Goal: Contribute content: Add original content to the website for others to see

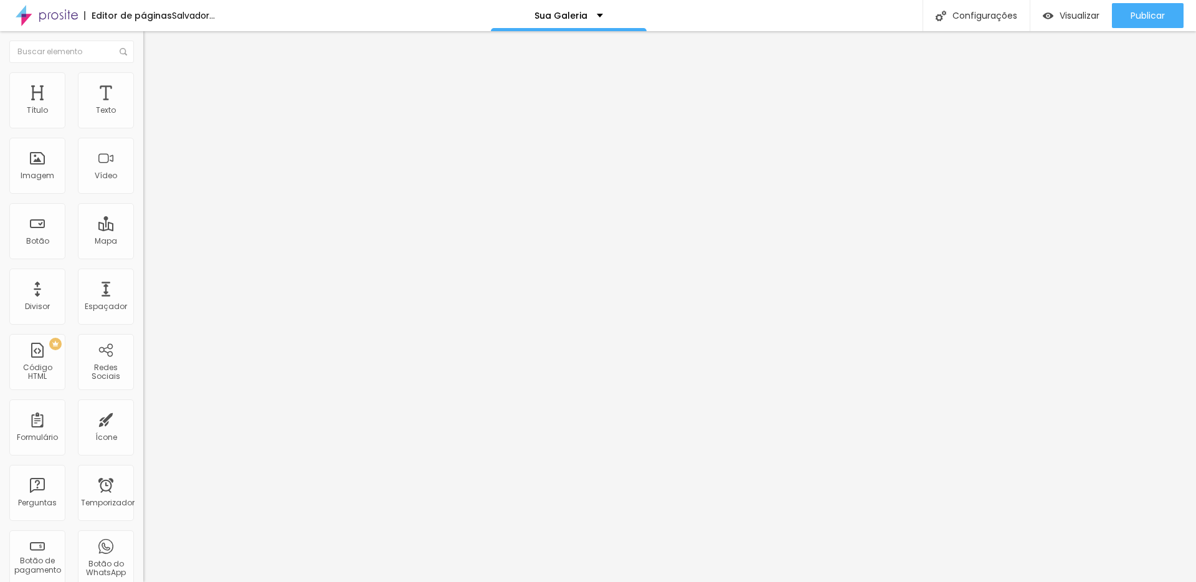
click at [151, 107] on font "Trocar imagem" at bounding box center [181, 102] width 60 height 11
click at [143, 106] on div "Trocar imagem" at bounding box center [214, 101] width 143 height 9
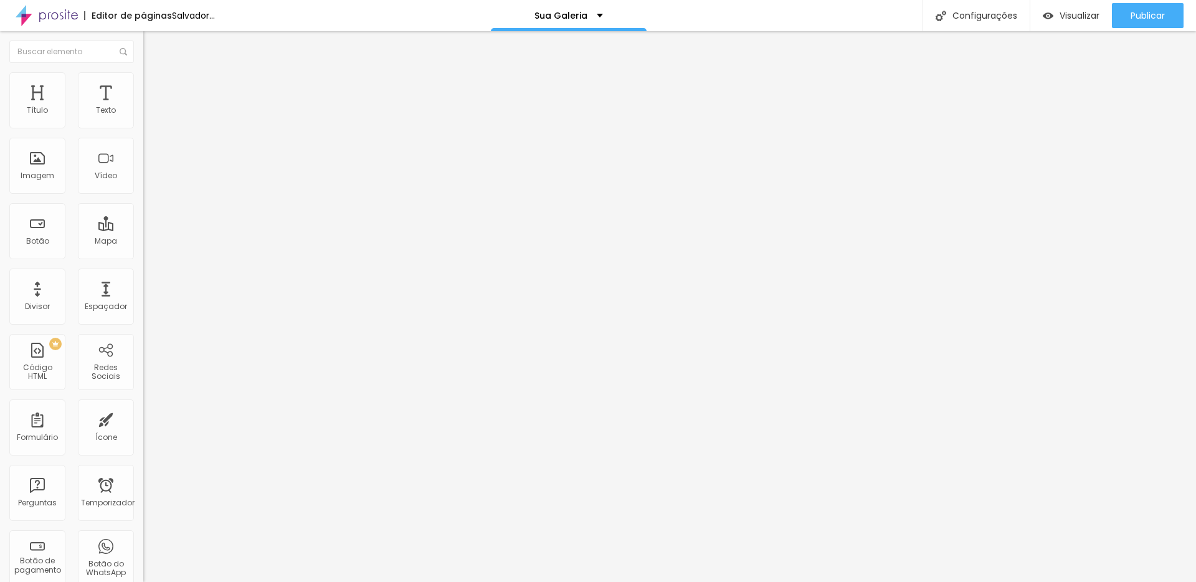
click at [143, 106] on div "Trocar imagem" at bounding box center [214, 101] width 143 height 9
drag, startPoint x: 75, startPoint y: 138, endPoint x: 75, endPoint y: 176, distance: 38.0
click at [143, 106] on div "Trocar imagem" at bounding box center [214, 101] width 143 height 9
click at [151, 107] on font "Trocar imagem" at bounding box center [181, 102] width 60 height 11
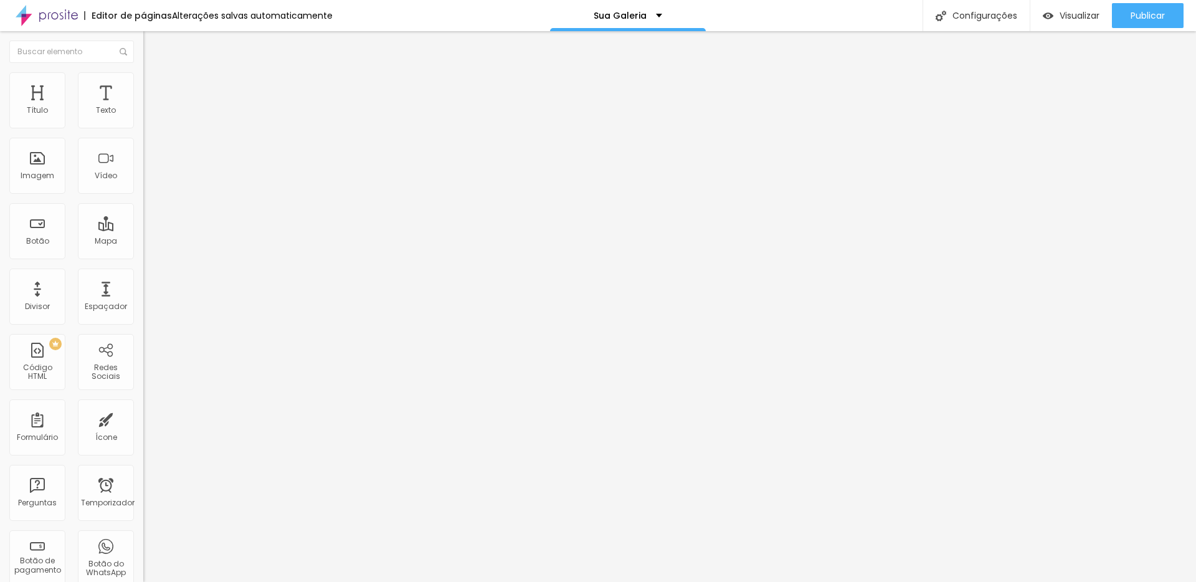
click at [143, 74] on ul "Conteúdo Estilo Avançado" at bounding box center [214, 78] width 143 height 37
click at [154, 86] on font "Estilo" at bounding box center [163, 80] width 19 height 11
click at [154, 88] on font "Avançado" at bounding box center [174, 93] width 41 height 11
click at [154, 86] on font "Estilo" at bounding box center [163, 80] width 19 height 11
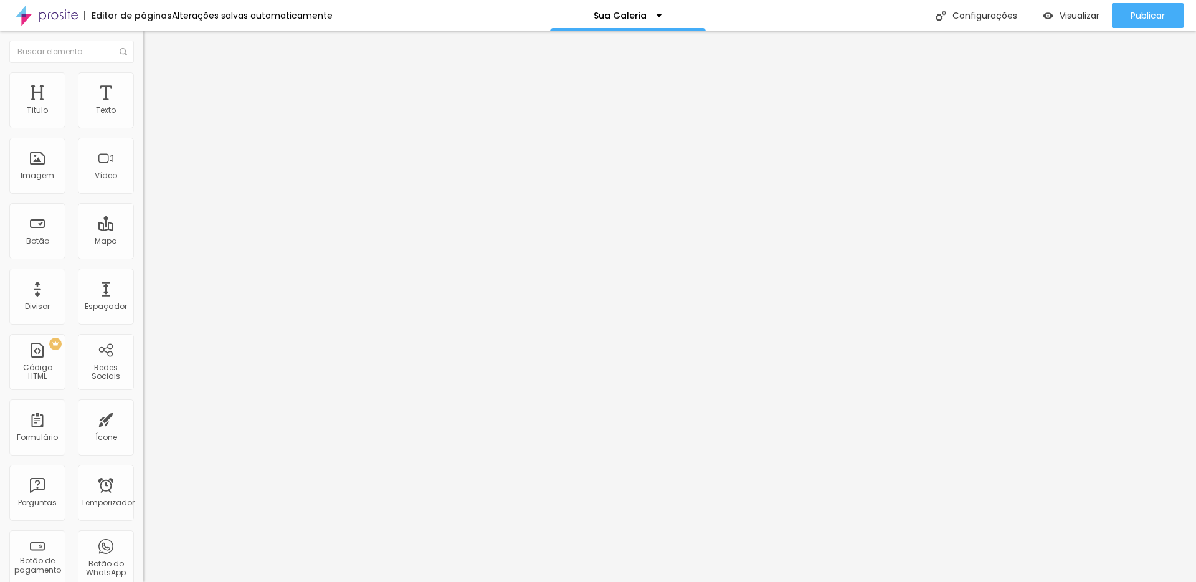
type input "95"
type input "85"
drag, startPoint x: 130, startPoint y: 135, endPoint x: 109, endPoint y: 135, distance: 21.2
click at [143, 128] on input "range" at bounding box center [183, 123] width 80 height 10
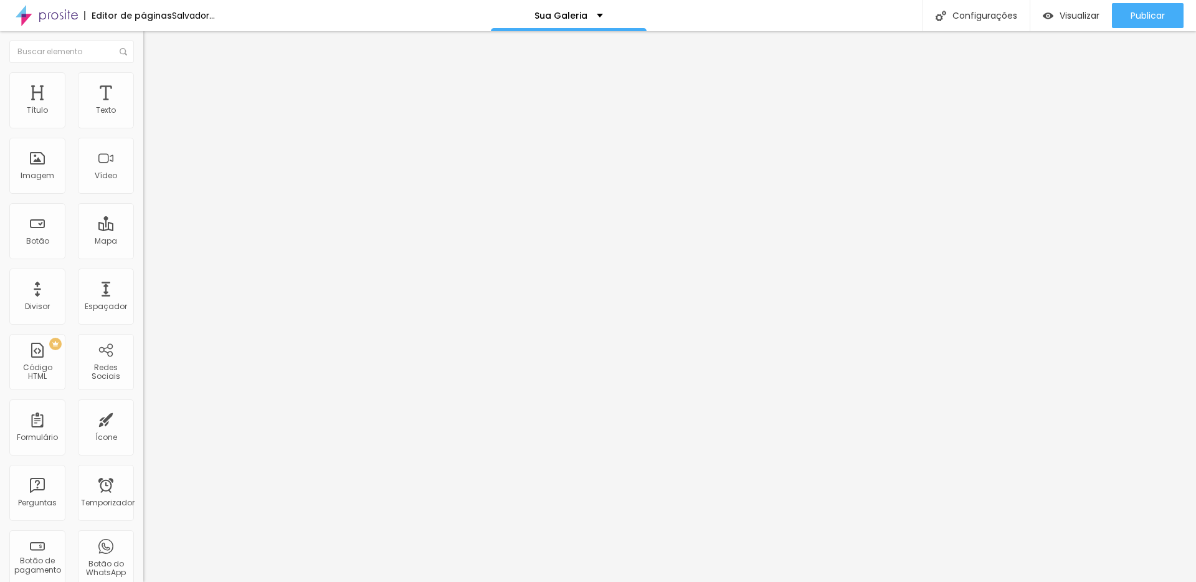
drag, startPoint x: 110, startPoint y: 134, endPoint x: 226, endPoint y: 141, distance: 116.1
type input "100"
click at [224, 128] on input "range" at bounding box center [183, 123] width 80 height 10
type input "100"
click at [143, 71] on img at bounding box center [148, 65] width 11 height 11
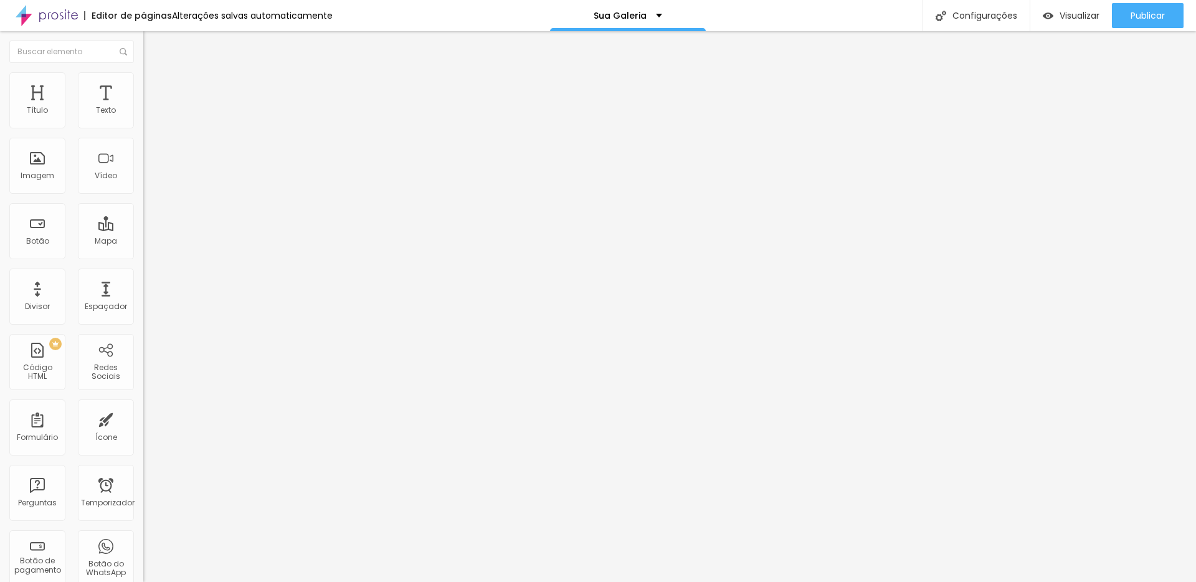
click at [151, 107] on font "Trocar imagem" at bounding box center [181, 102] width 60 height 11
click at [143, 257] on input "text" at bounding box center [218, 250] width 150 height 12
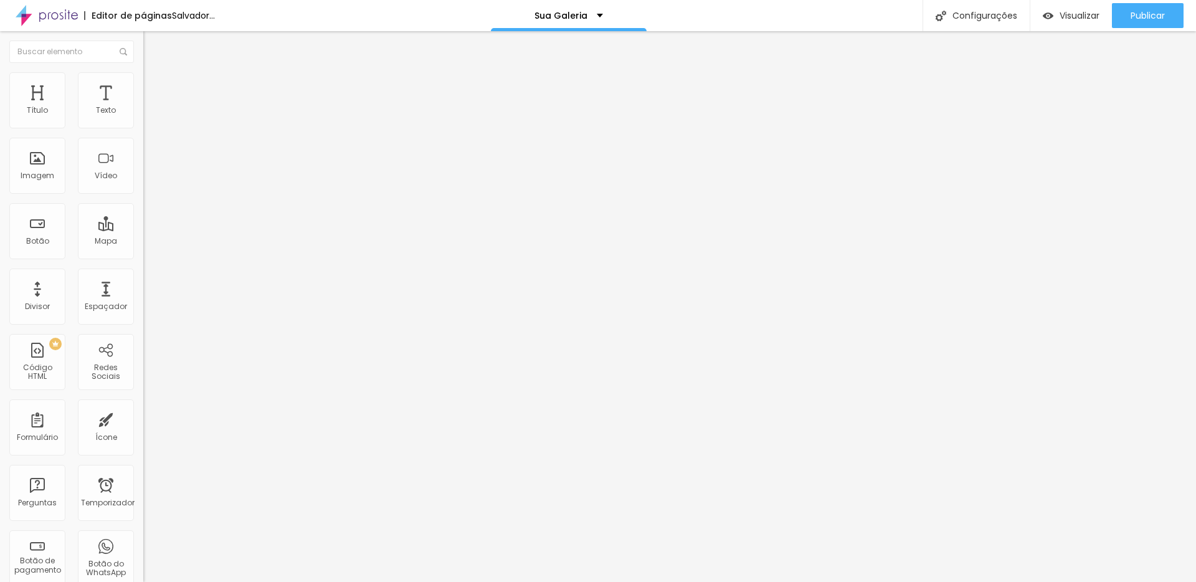
click at [143, 257] on input "text" at bounding box center [218, 250] width 150 height 12
paste input "[URL][DOMAIN_NAME]"
type input "[URL][DOMAIN_NAME]"
click at [1134, 14] on font "Publicar" at bounding box center [1148, 15] width 34 height 12
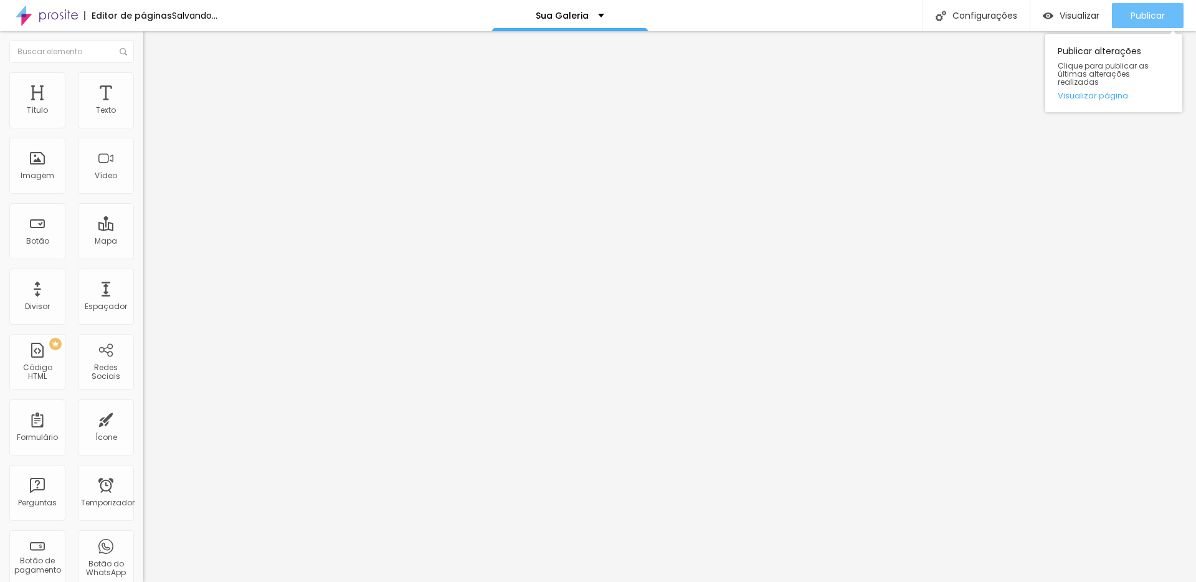
scroll to position [0, 0]
click at [1153, 12] on font "Publicar" at bounding box center [1148, 15] width 34 height 12
click at [1147, 14] on font "Publicar" at bounding box center [1148, 15] width 34 height 12
